Goal: Transaction & Acquisition: Book appointment/travel/reservation

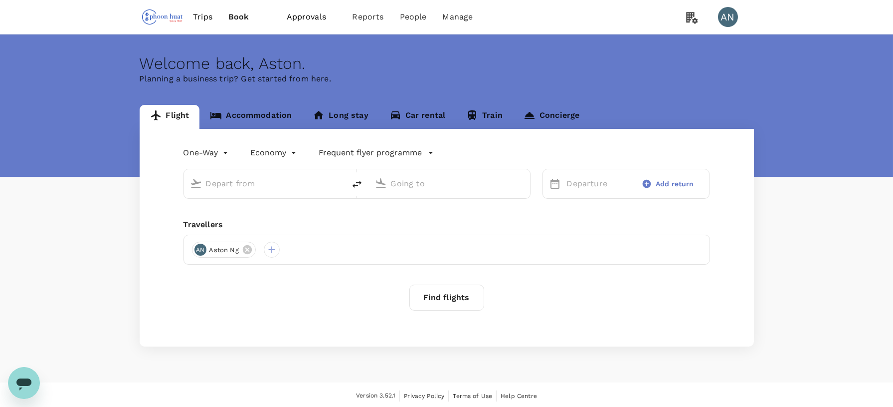
type input "roundtrip"
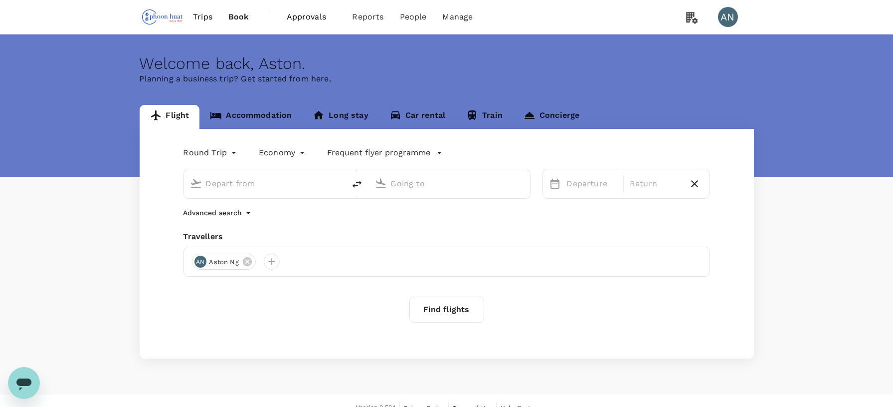
type input "Singapore Changi (SIN)"
type input "Kuala Lumpur, Malaysia (any)"
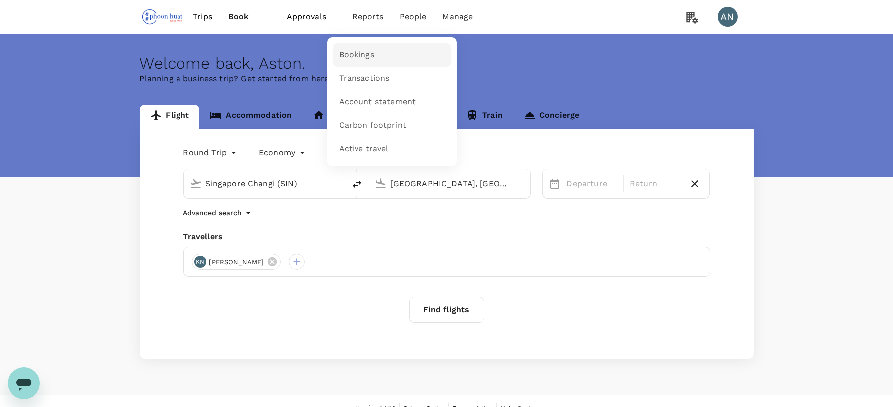
click at [358, 53] on span "Bookings" at bounding box center [356, 54] width 35 height 11
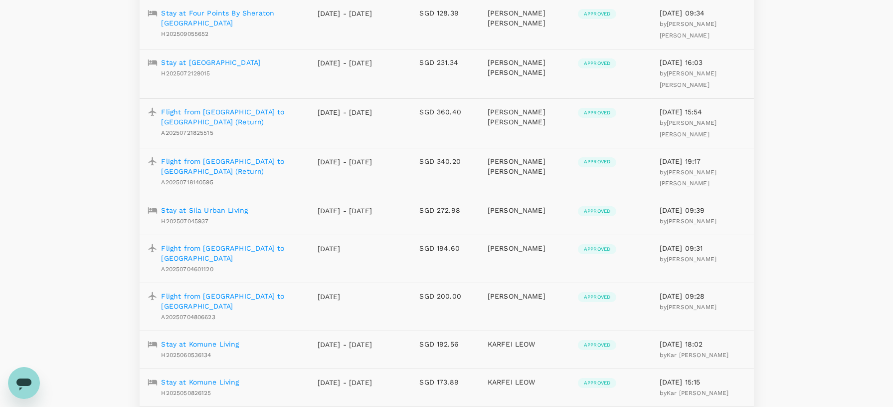
scroll to position [99, 0]
